Goal: Information Seeking & Learning: Learn about a topic

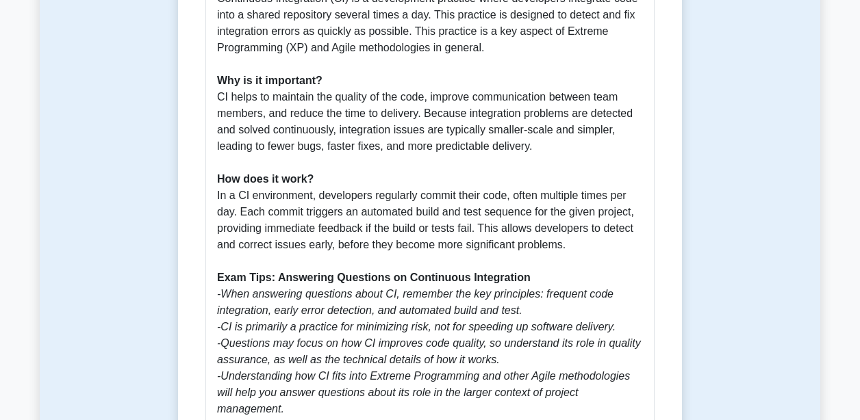
scroll to position [427, 0]
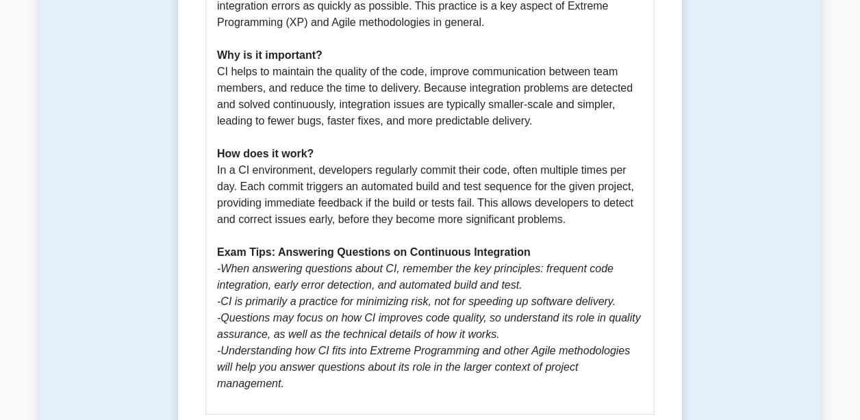
click at [220, 88] on p "What is Continuous Integration? Continuous Integration (CI) is a development pr…" at bounding box center [430, 171] width 426 height 444
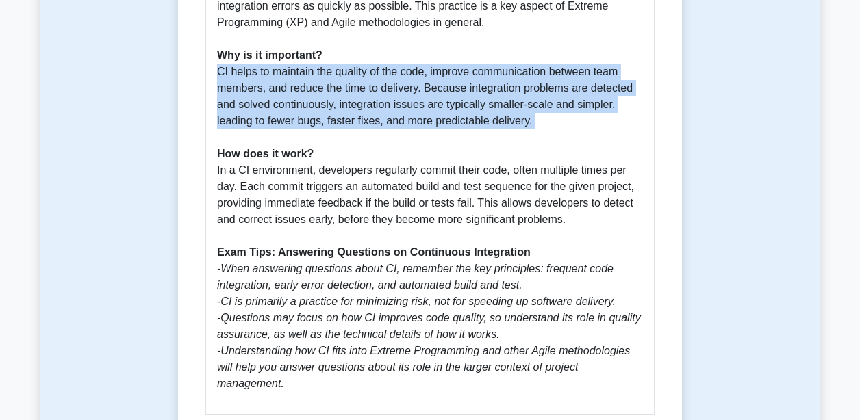
drag, startPoint x: 220, startPoint y: 88, endPoint x: 535, endPoint y: 143, distance: 319.8
click at [535, 143] on p "What is Continuous Integration? Continuous Integration (CI) is a development pr…" at bounding box center [430, 171] width 426 height 444
copy p "CI helps to maintain the quality of the code, improve communication between tea…"
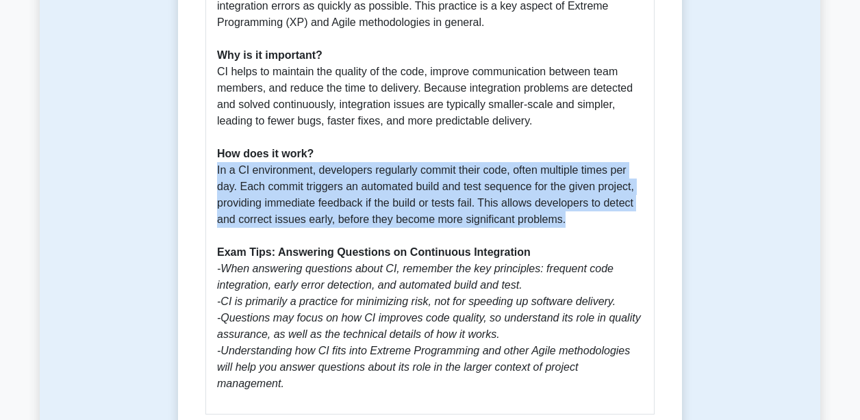
drag, startPoint x: 218, startPoint y: 188, endPoint x: 580, endPoint y: 242, distance: 365.6
click at [580, 242] on p "What is Continuous Integration? Continuous Integration (CI) is a development pr…" at bounding box center [430, 171] width 426 height 444
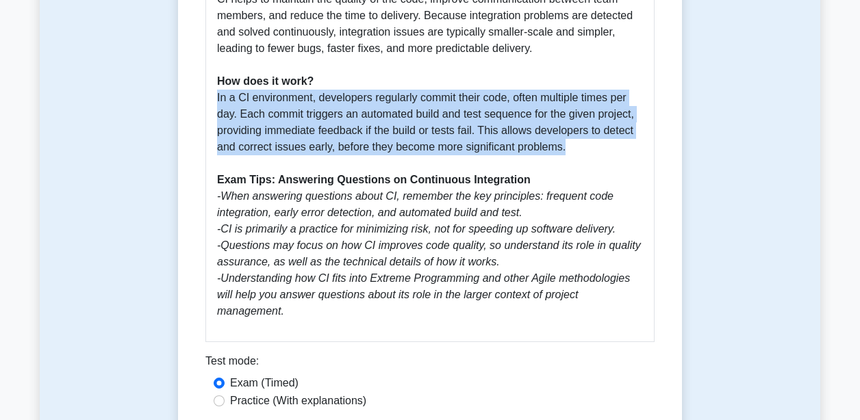
scroll to position [490, 0]
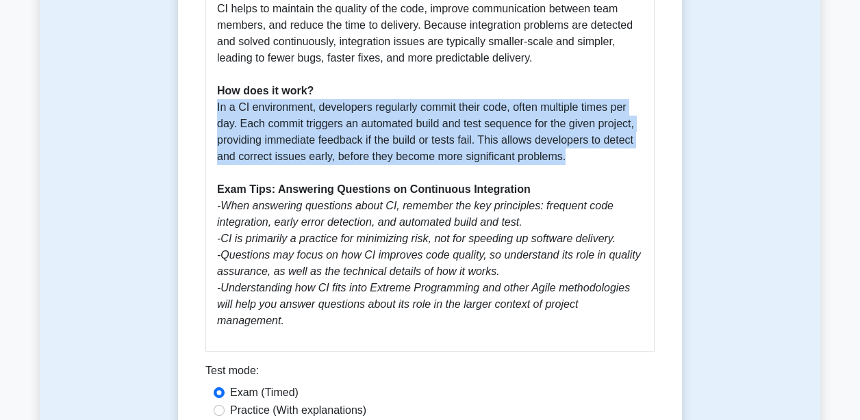
copy p "In a CI environment, developers regularly commit their code, often multiple tim…"
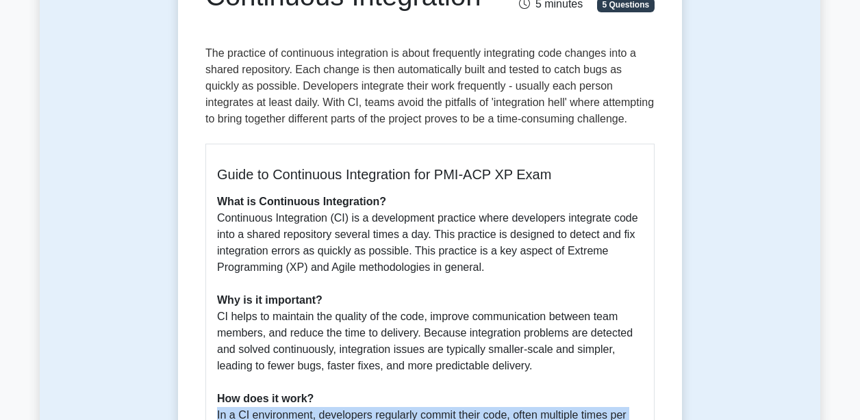
scroll to position [106, 0]
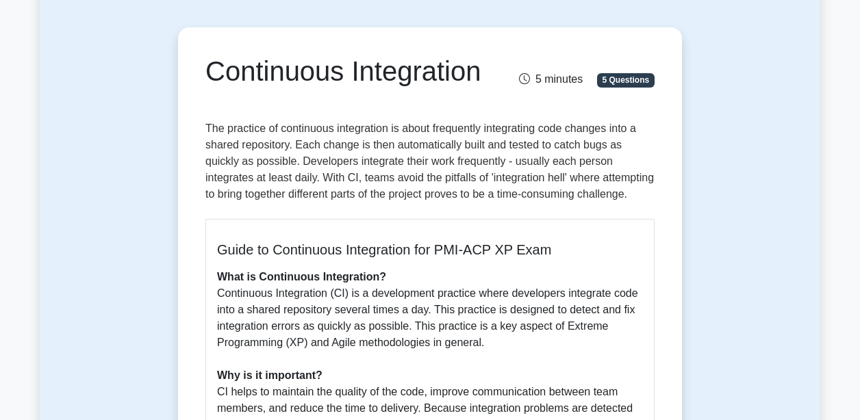
click at [213, 132] on p "The practice of continuous integration is about frequently integrating code cha…" at bounding box center [429, 165] width 449 height 88
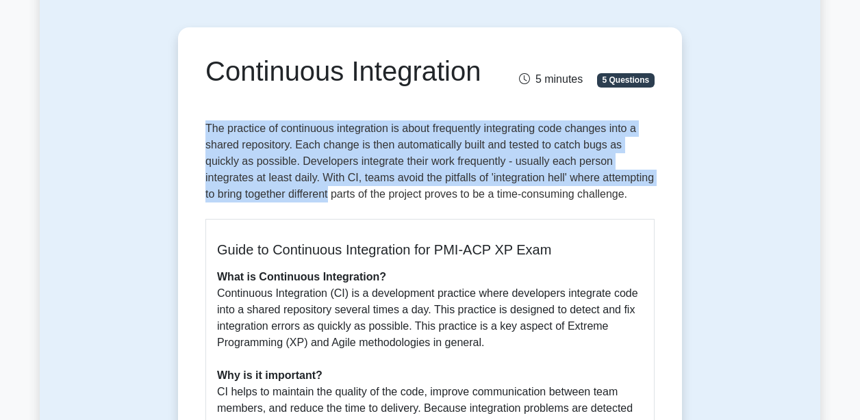
drag, startPoint x: 213, startPoint y: 132, endPoint x: 381, endPoint y: 203, distance: 182.2
click at [381, 203] on p "The practice of continuous integration is about frequently integrating code cha…" at bounding box center [429, 165] width 449 height 88
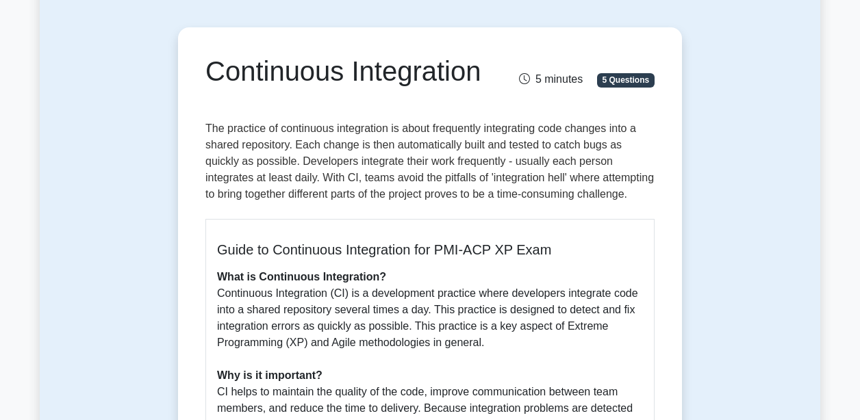
drag, startPoint x: 381, startPoint y: 203, endPoint x: 380, endPoint y: 244, distance: 41.1
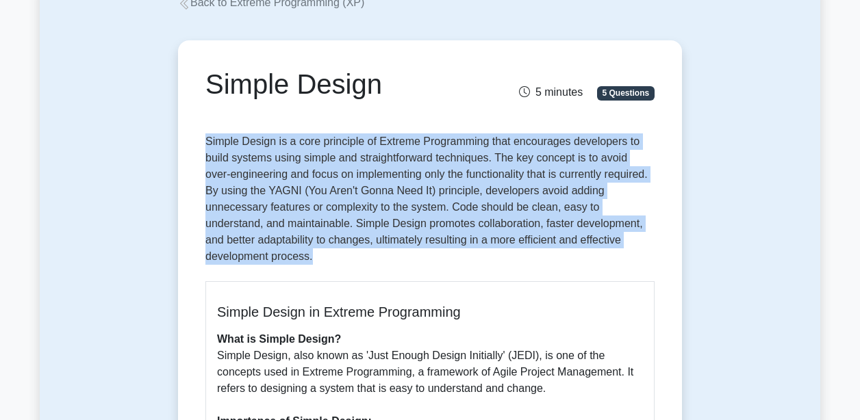
drag, startPoint x: 207, startPoint y: 145, endPoint x: 263, endPoint y: 249, distance: 118.3
click at [263, 249] on p "Simple Design is a core principle of Extreme Programming that encourages develo…" at bounding box center [429, 202] width 449 height 137
copy p "Simple Design is a core principle of Extreme Programming that encourages develo…"
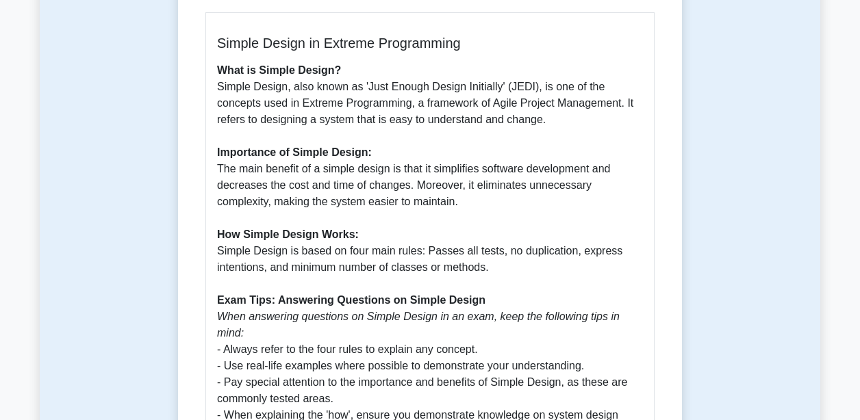
scroll to position [446, 0]
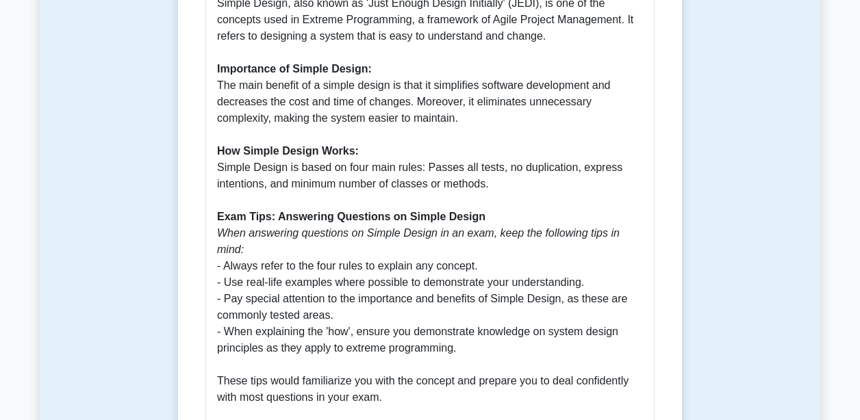
click at [219, 91] on p "What is Simple Design? Simple Design, also known as 'Just Enough Design Initial…" at bounding box center [430, 192] width 426 height 427
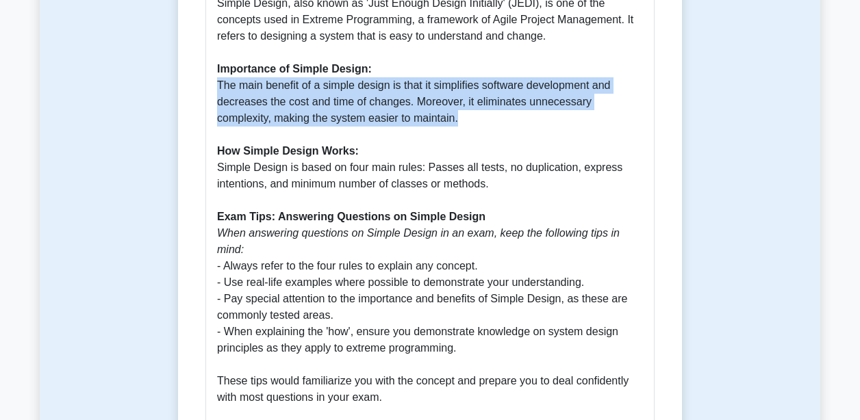
drag, startPoint x: 219, startPoint y: 91, endPoint x: 455, endPoint y: 123, distance: 238.4
click at [455, 123] on p "What is Simple Design? Simple Design, also known as 'Just Enough Design Initial…" at bounding box center [430, 192] width 426 height 427
copy p "The main benefit of a simple design is that it simplifies software development …"
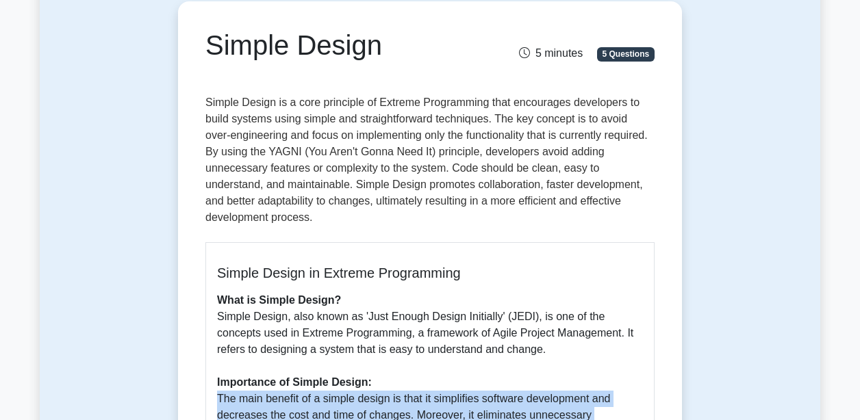
scroll to position [0, 0]
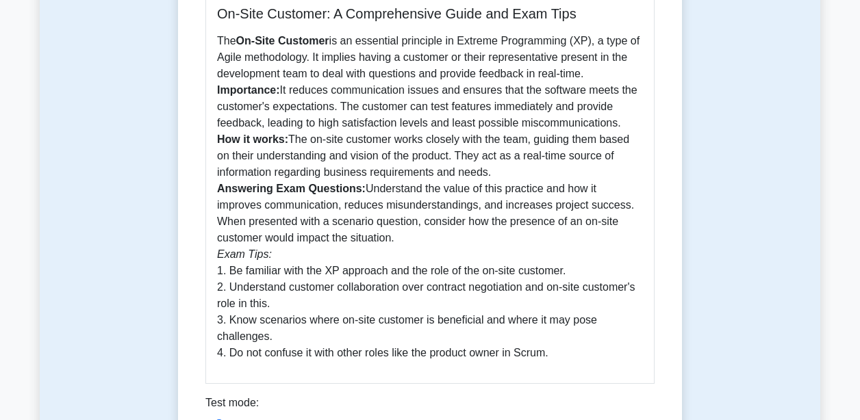
scroll to position [359, 0]
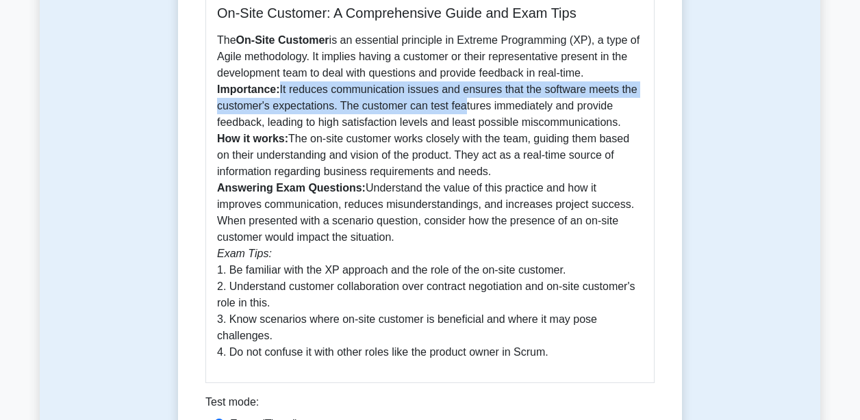
drag, startPoint x: 281, startPoint y: 88, endPoint x: 456, endPoint y: 106, distance: 176.2
click at [456, 106] on p "The On-Site Customer is an essential principle in Extreme Programming (XP), a t…" at bounding box center [430, 196] width 426 height 329
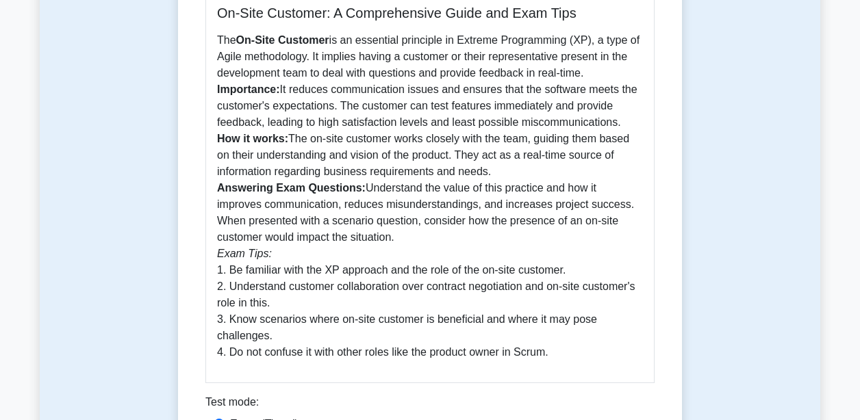
click at [255, 52] on p "The On-Site Customer is an essential principle in Extreme Programming (XP), a t…" at bounding box center [430, 196] width 426 height 329
drag, startPoint x: 218, startPoint y: 41, endPoint x: 642, endPoint y: 73, distance: 425.7
click at [642, 73] on p "The On-Site Customer is an essential principle in Extreme Programming (XP), a t…" at bounding box center [430, 196] width 426 height 329
drag, startPoint x: 281, startPoint y: 90, endPoint x: 618, endPoint y: 130, distance: 338.6
click at [618, 130] on p "The On-Site Customer is an essential principle in Extreme Programming (XP), a t…" at bounding box center [430, 196] width 426 height 329
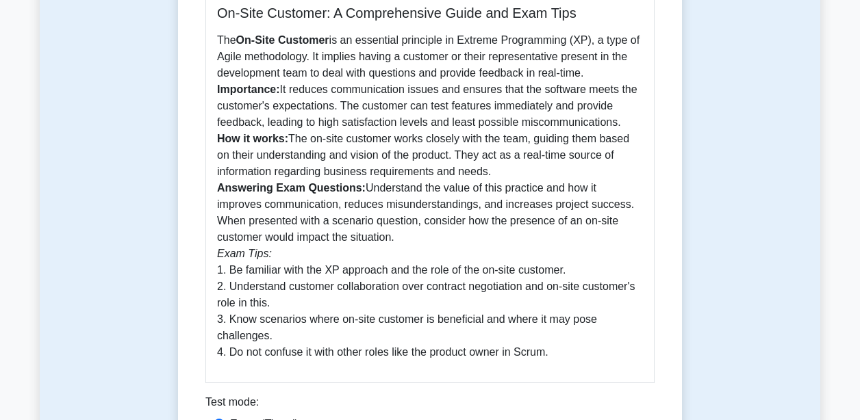
click at [457, 186] on p "The On-Site Customer is an essential principle in Extreme Programming (XP), a t…" at bounding box center [430, 196] width 426 height 329
drag, startPoint x: 285, startPoint y: 91, endPoint x: 621, endPoint y: 130, distance: 338.5
click at [621, 130] on p "The On-Site Customer is an essential principle in Extreme Programming (XP), a t…" at bounding box center [430, 196] width 426 height 329
copy p "t reduces communication issues and ensures that the software meets the customer…"
click at [220, 43] on p "The On-Site Customer is an essential principle in Extreme Programming (XP), a t…" at bounding box center [430, 196] width 426 height 329
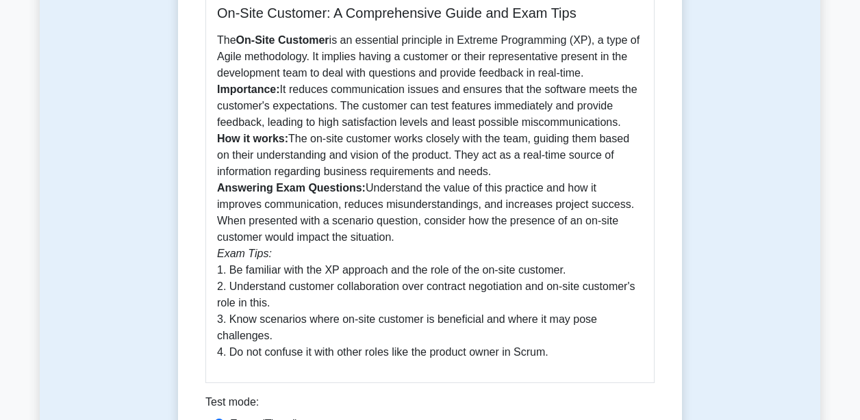
drag, startPoint x: 220, startPoint y: 43, endPoint x: 583, endPoint y: 77, distance: 365.2
click at [583, 77] on p "The On-Site Customer is an essential principle in Extreme Programming (XP), a t…" at bounding box center [430, 196] width 426 height 329
copy p "The On-Site Customer is an essential principle in Extreme Programming (XP), a t…"
drag, startPoint x: 281, startPoint y: 92, endPoint x: 618, endPoint y: 121, distance: 338.2
click at [618, 121] on p "The On-Site Customer is an essential principle in Extreme Programming (XP), a t…" at bounding box center [430, 196] width 426 height 329
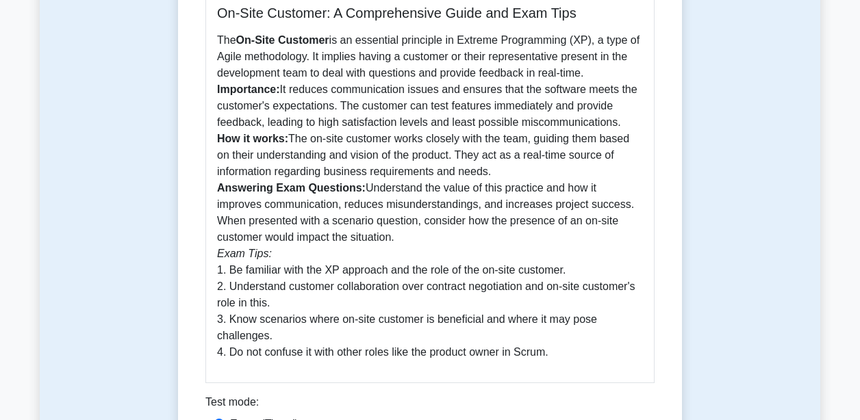
copy p "It reduces communication issues and ensures that the software meets the custome…"
drag, startPoint x: 503, startPoint y: 177, endPoint x: 296, endPoint y: 140, distance: 210.1
click at [296, 140] on p "The On-Site Customer is an essential principle in Extreme Programming (XP), a t…" at bounding box center [430, 196] width 426 height 329
click at [293, 138] on p "The On-Site Customer is an essential principle in Extreme Programming (XP), a t…" at bounding box center [430, 196] width 426 height 329
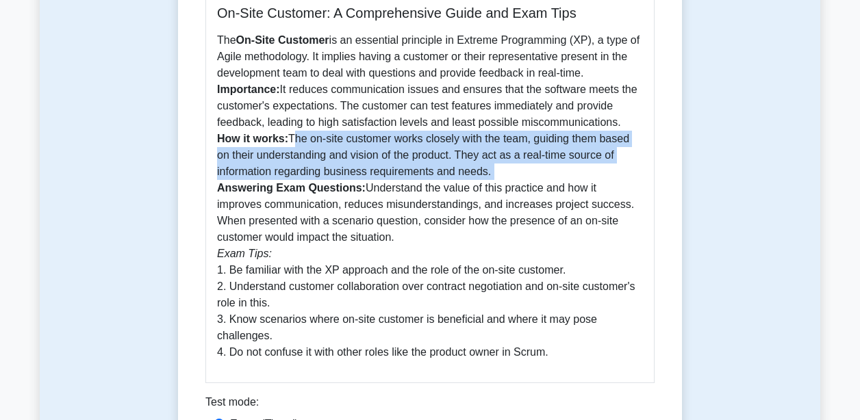
drag, startPoint x: 293, startPoint y: 138, endPoint x: 496, endPoint y: 173, distance: 206.5
click at [496, 173] on p "The On-Site Customer is an essential principle in Extreme Programming (XP), a t…" at bounding box center [430, 196] width 426 height 329
copy p "The on-site customer works closely with the team, guiding them based on their u…"
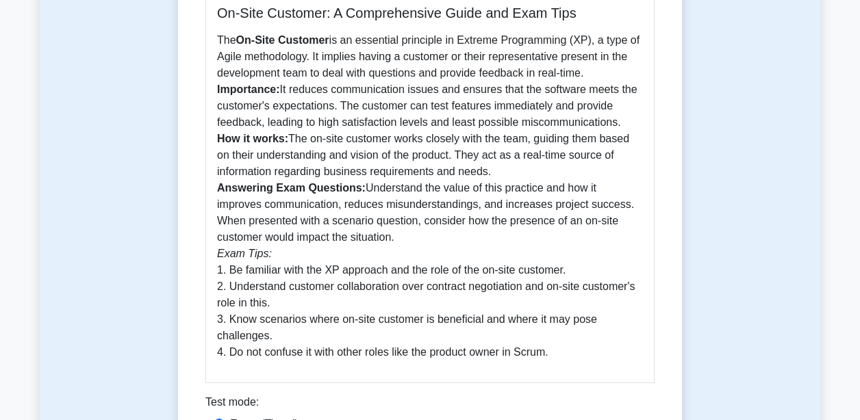
click at [379, 280] on p "The On-Site Customer is an essential principle in Extreme Programming (XP), a t…" at bounding box center [430, 196] width 426 height 329
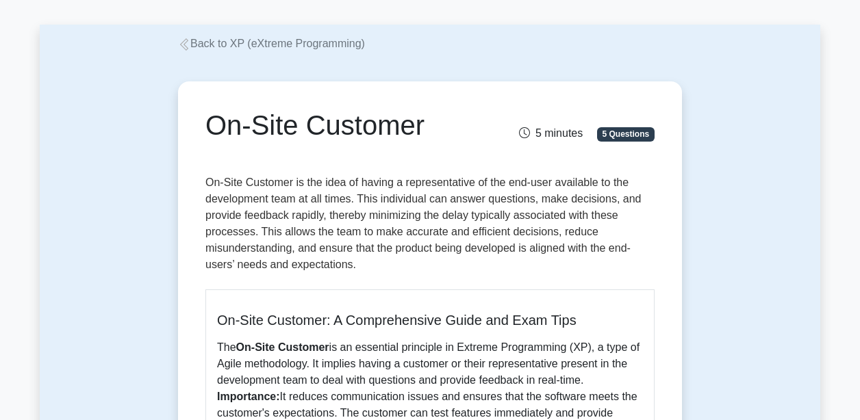
scroll to position [0, 0]
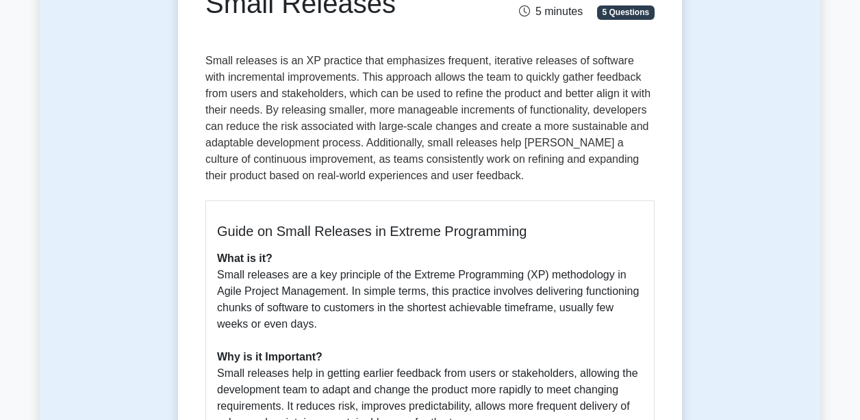
scroll to position [323, 0]
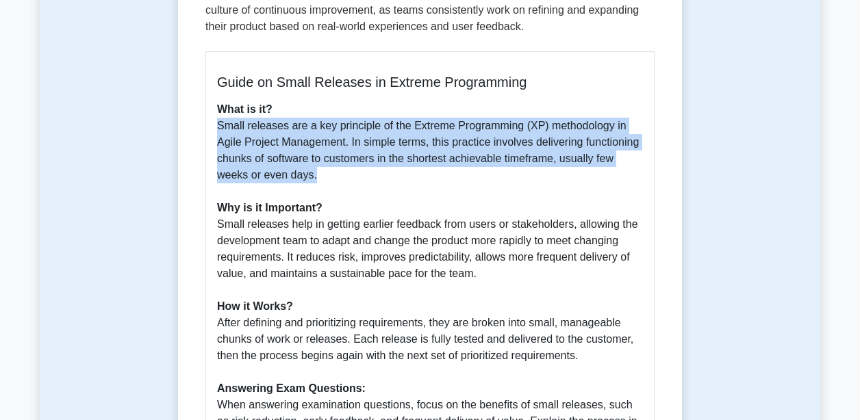
drag, startPoint x: 315, startPoint y: 177, endPoint x: 211, endPoint y: 133, distance: 112.9
click at [211, 133] on div "Guide on Small Releases in Extreme Programming What is it? Small releases are a…" at bounding box center [429, 317] width 449 height 533
copy p "Small releases are a key principle of the Extreme Programming (XP) methodology …"
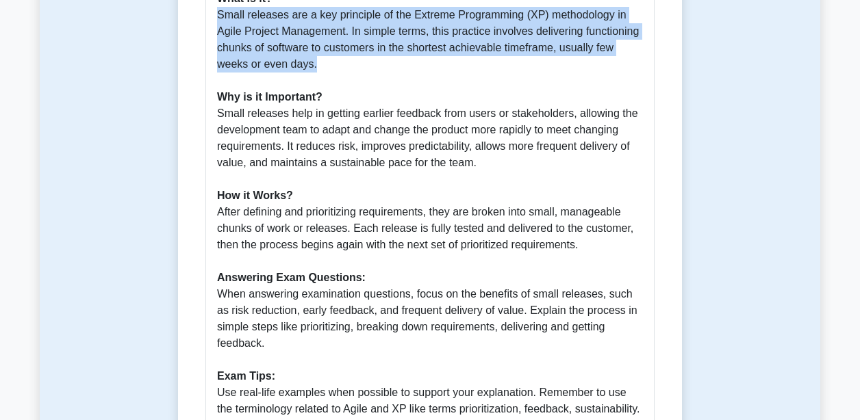
scroll to position [435, 0]
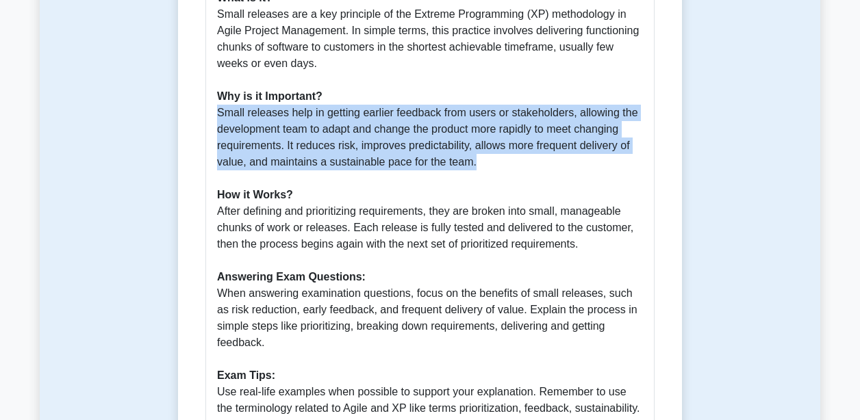
drag, startPoint x: 485, startPoint y: 162, endPoint x: 219, endPoint y: 111, distance: 270.5
click at [219, 111] on p "What is it? Small releases are a key principle of the Extreme Programming (XP) …" at bounding box center [430, 220] width 426 height 460
copy p "Small releases help in getting earlier feedback from users or stakeholders, all…"
